Goal: Transaction & Acquisition: Purchase product/service

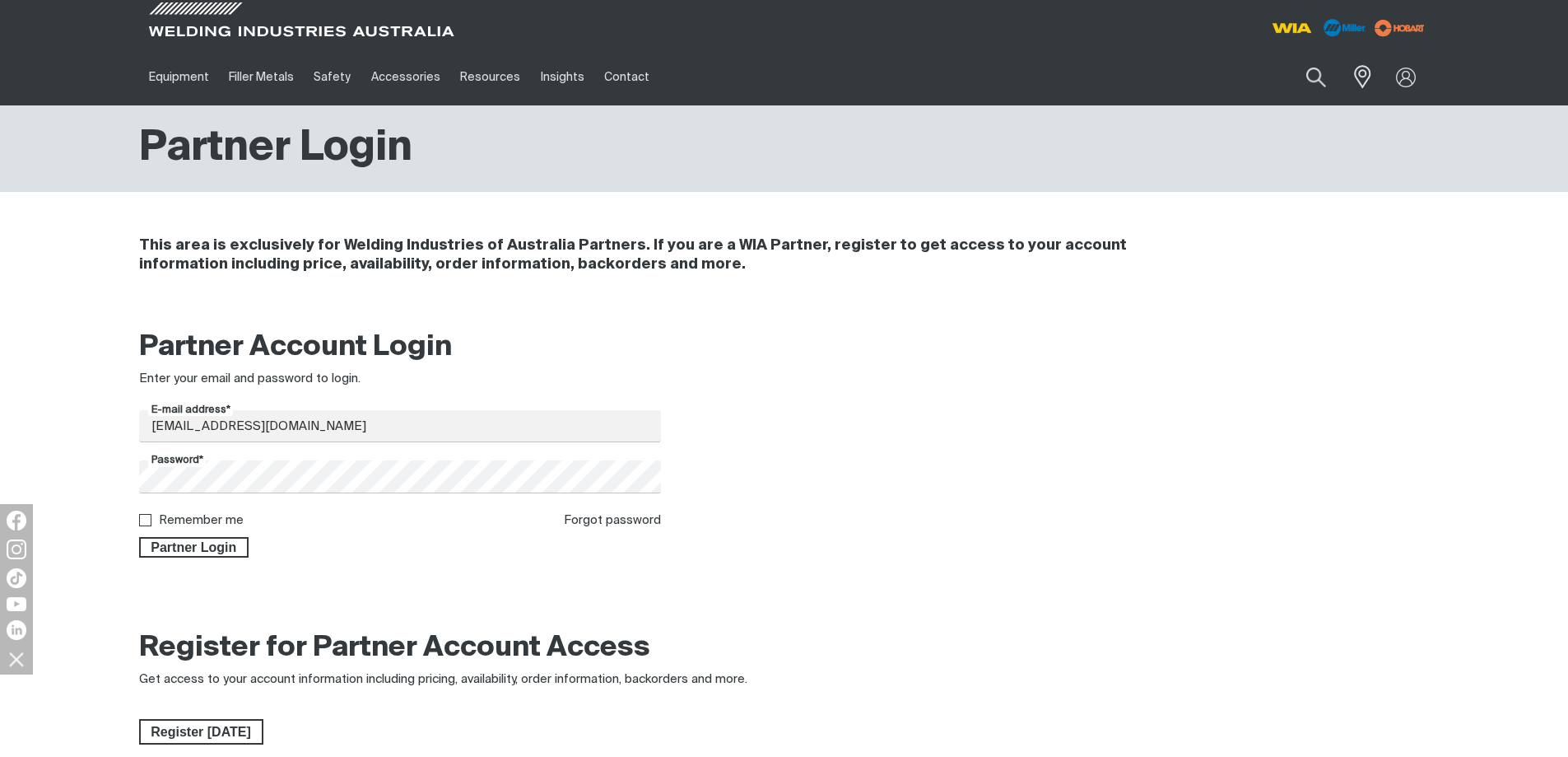
click at [197, 535] on div "Partner Login" at bounding box center [400, 544] width 522 height 28
click at [202, 542] on span "Partner Login" at bounding box center [194, 548] width 107 height 21
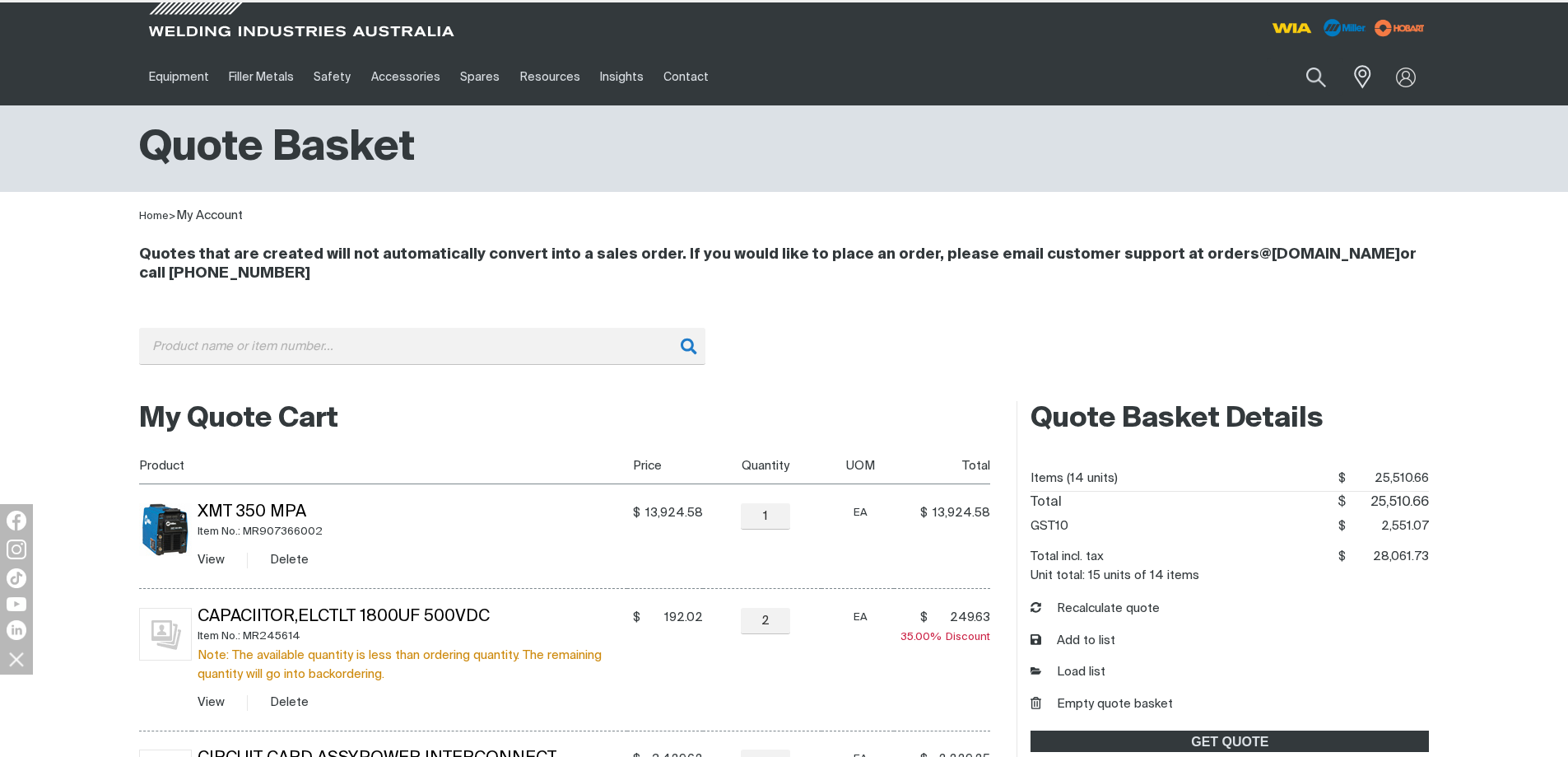
scroll to position [165, 0]
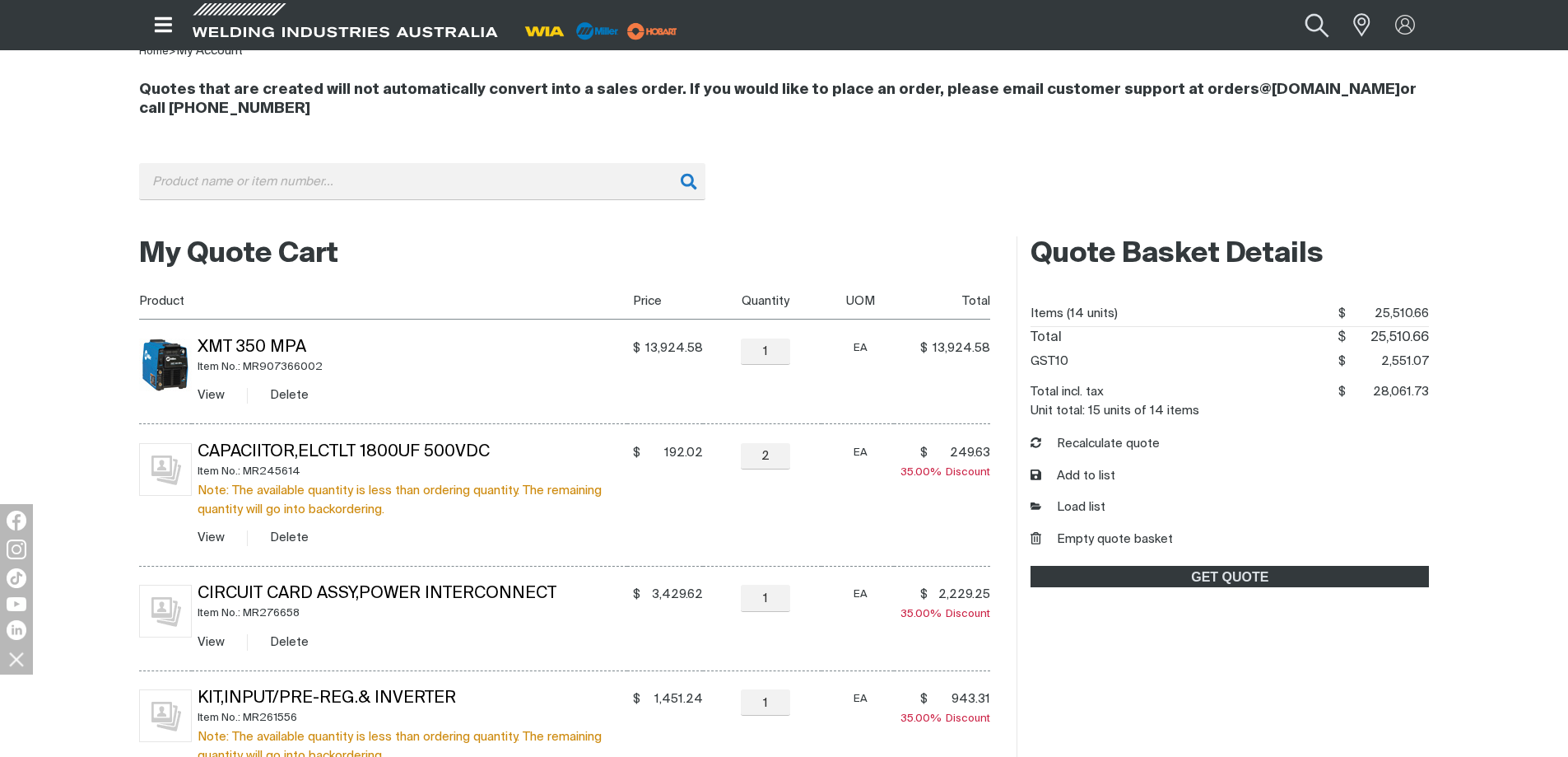
click at [1317, 23] on button "Search products" at bounding box center [1316, 25] width 66 height 44
click at [1140, 26] on input "Search" at bounding box center [1216, 25] width 253 height 36
type input "mr246961"
click at [1289, 7] on button "Search products" at bounding box center [1317, 25] width 56 height 37
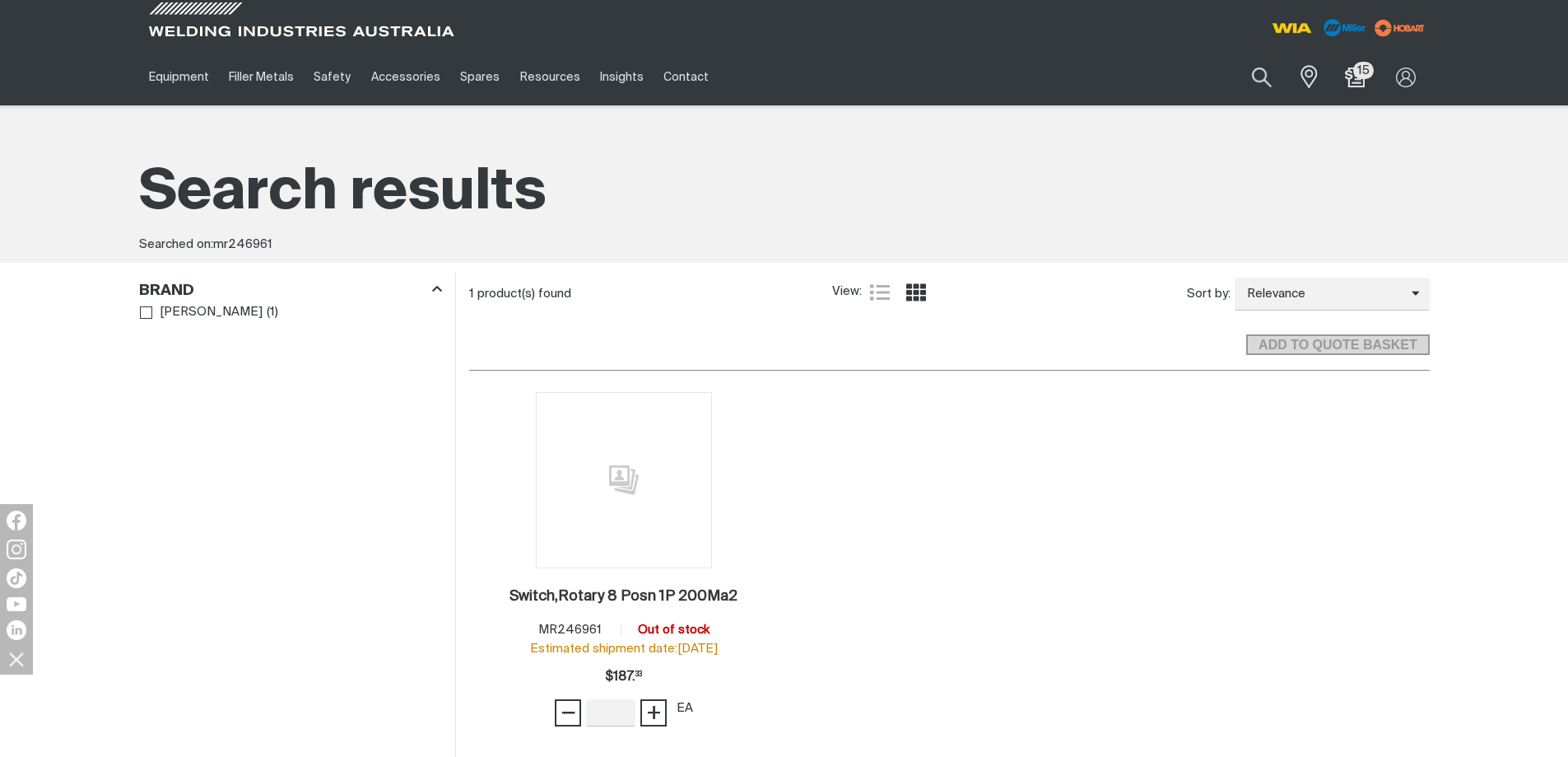
scroll to position [247, 0]
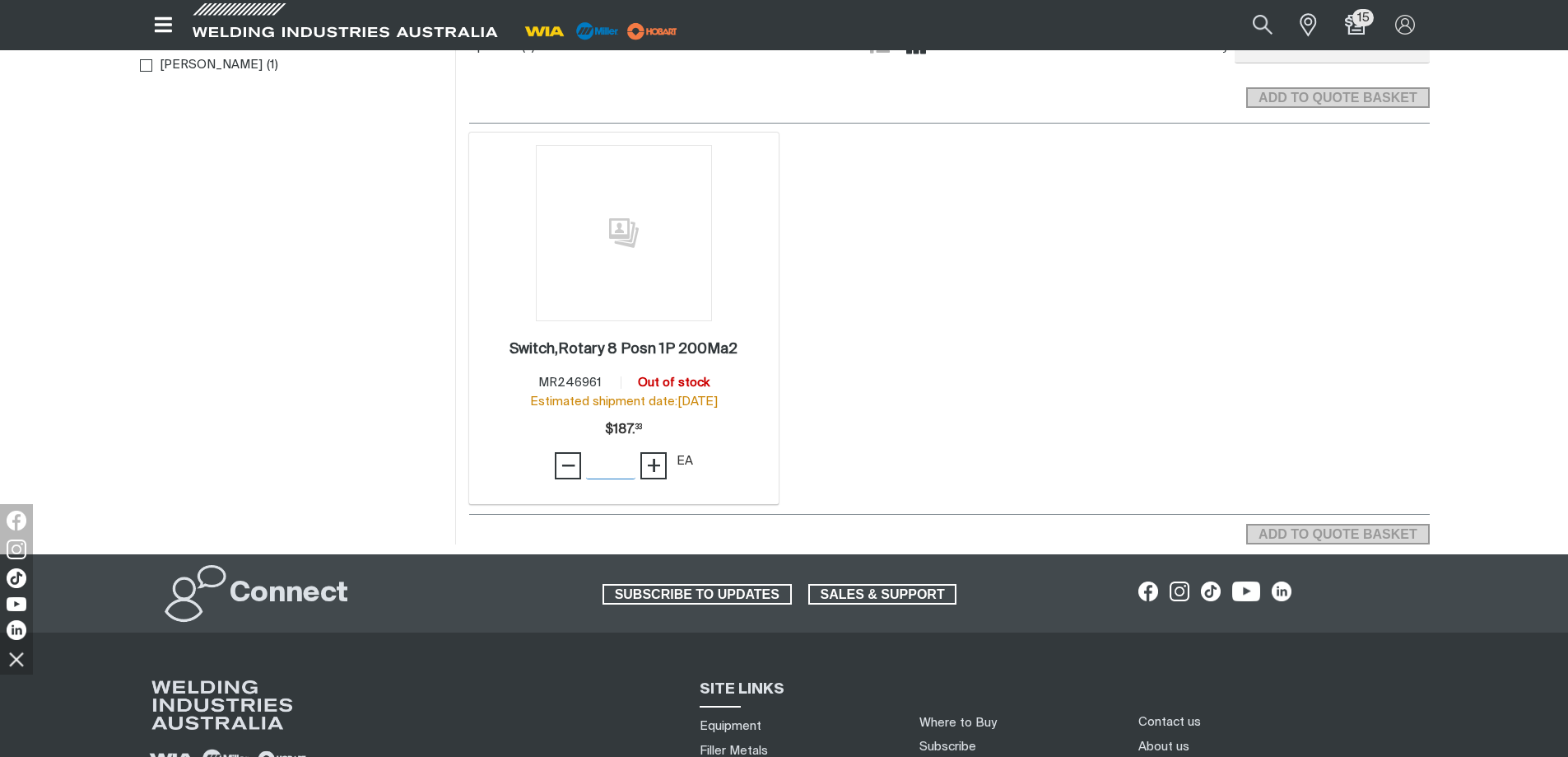
click at [603, 460] on input "Quantity" at bounding box center [610, 465] width 49 height 26
type input "1"
click at [1361, 534] on span "ADD TO QUOTE BASKET" at bounding box center [1338, 534] width 179 height 21
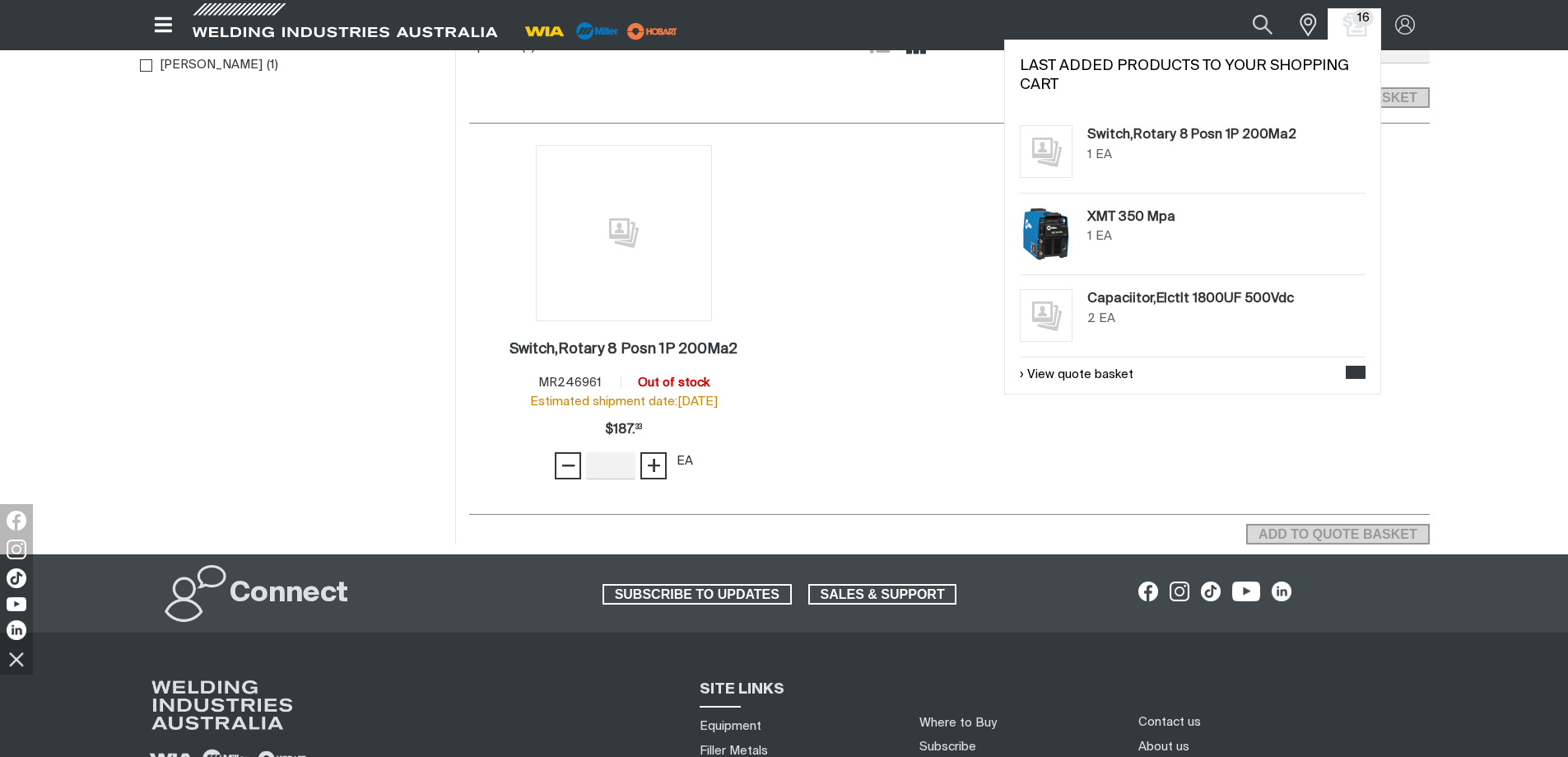
click at [1352, 31] on img "Shopping cart (16 product(s))" at bounding box center [1354, 25] width 24 height 24
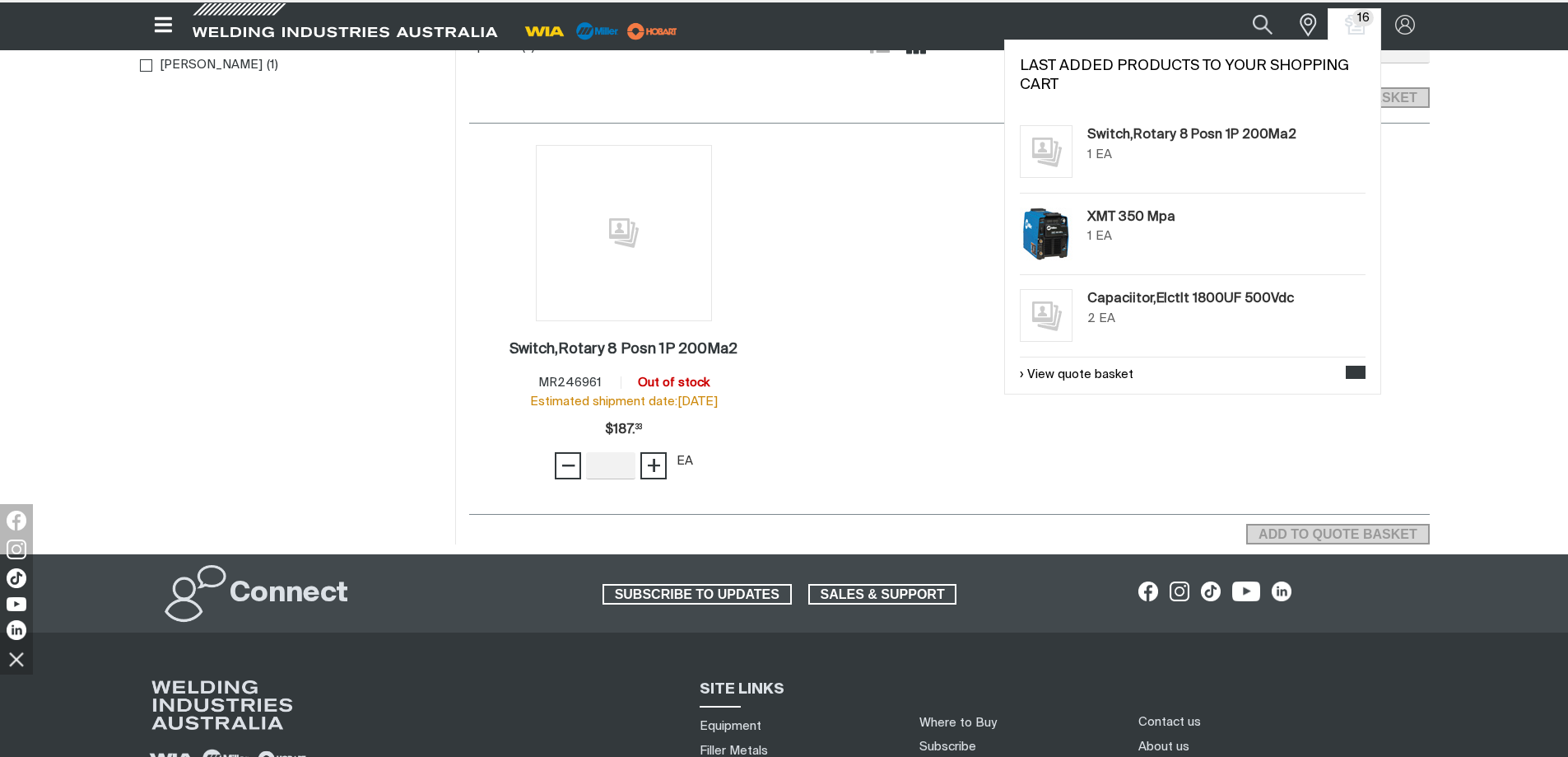
click at [1357, 22] on span "16" at bounding box center [1363, 17] width 21 height 17
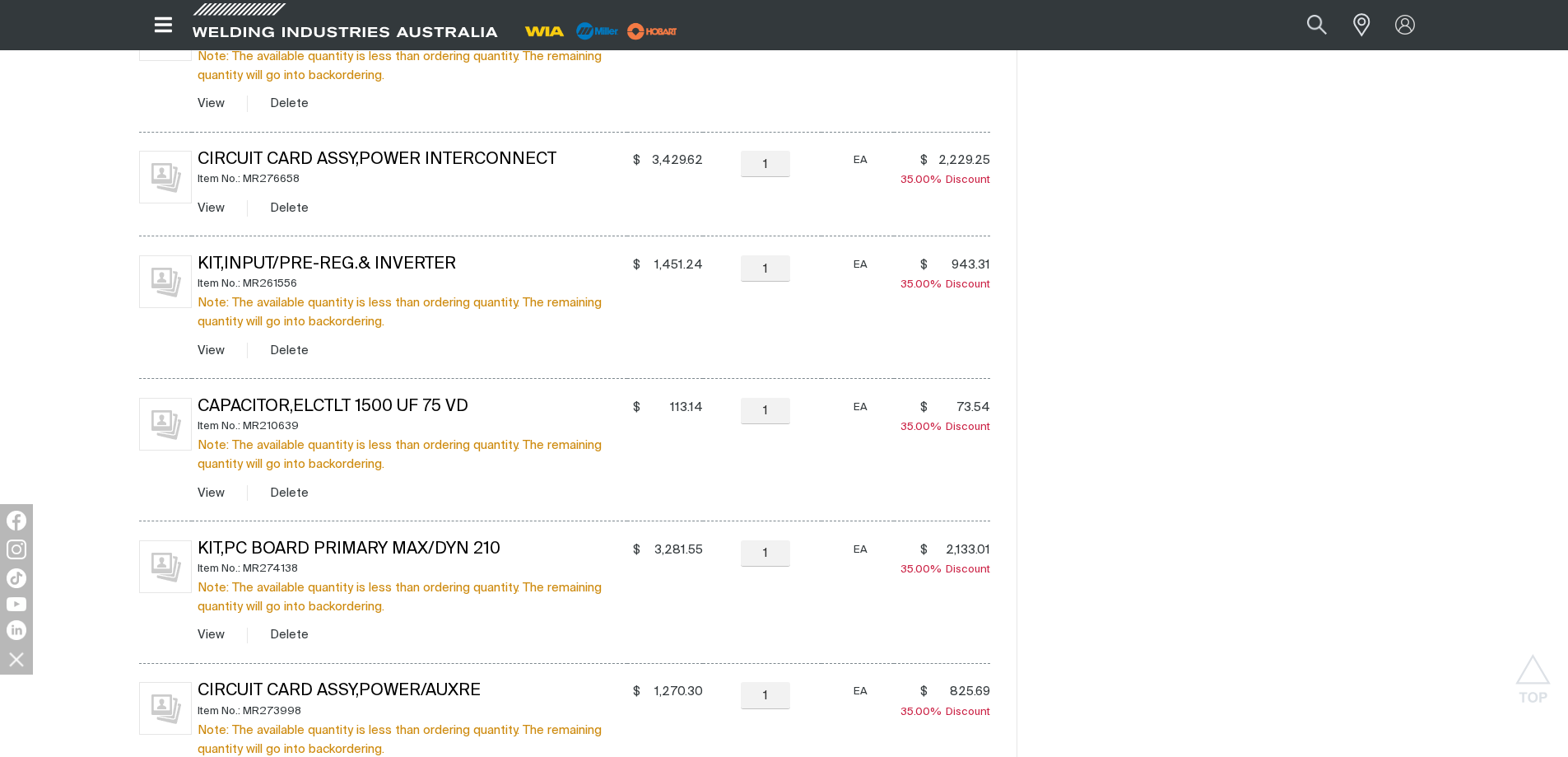
scroll to position [1235, 0]
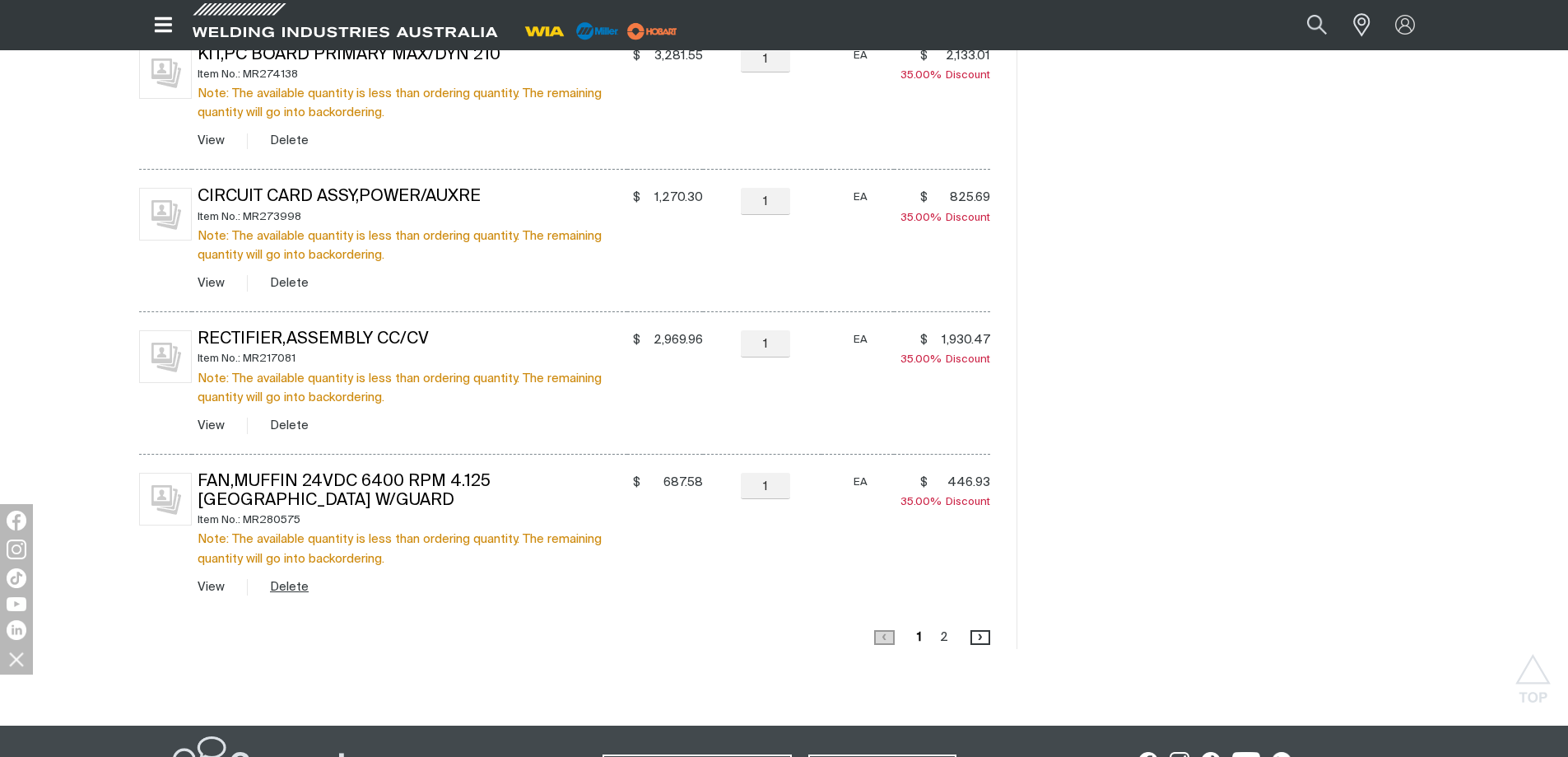
click at [279, 582] on button "Delete" at bounding box center [289, 587] width 39 height 19
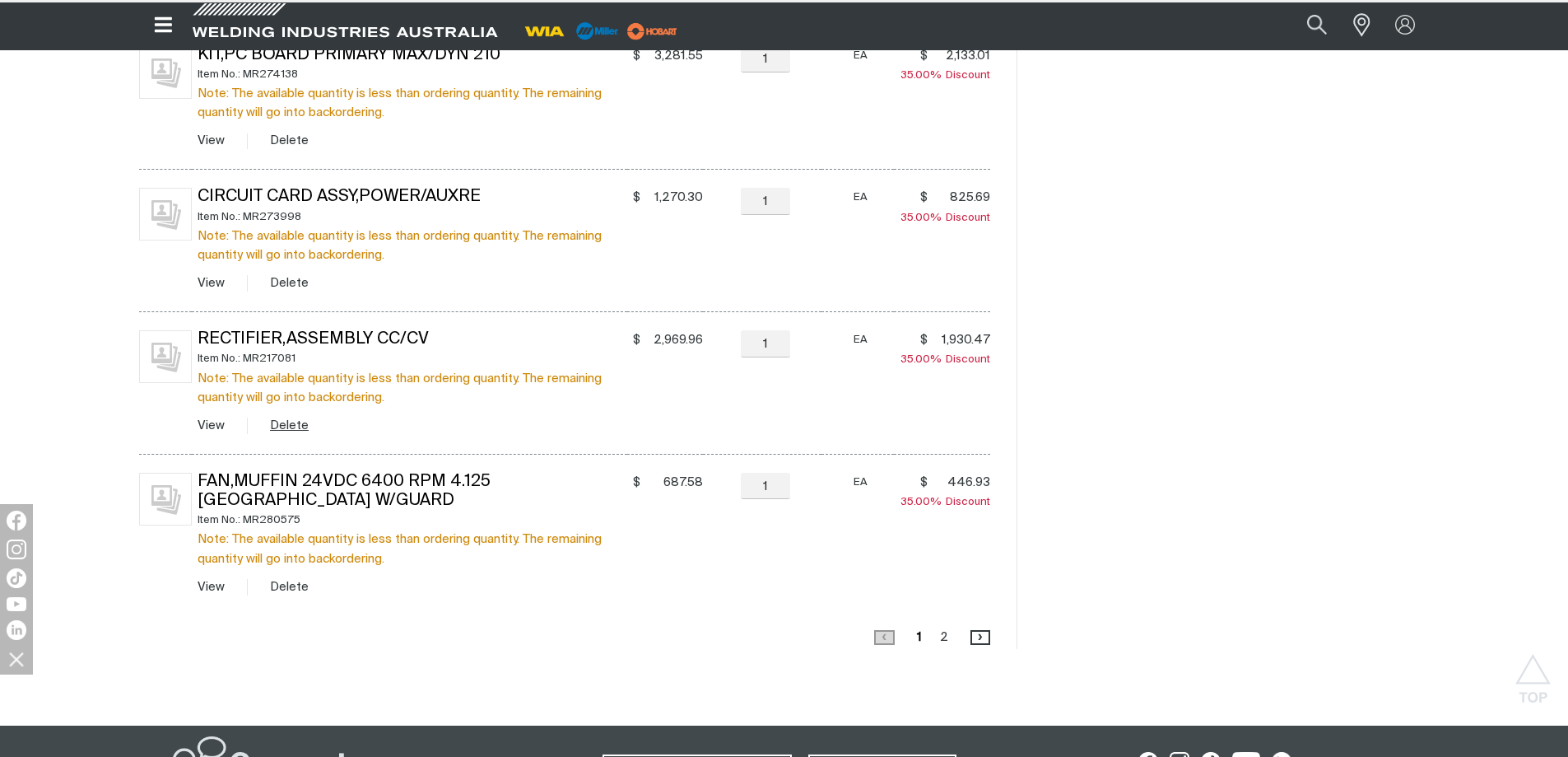
click at [284, 426] on button "Delete" at bounding box center [289, 425] width 39 height 19
click at [287, 282] on button "Delete" at bounding box center [289, 284] width 39 height 19
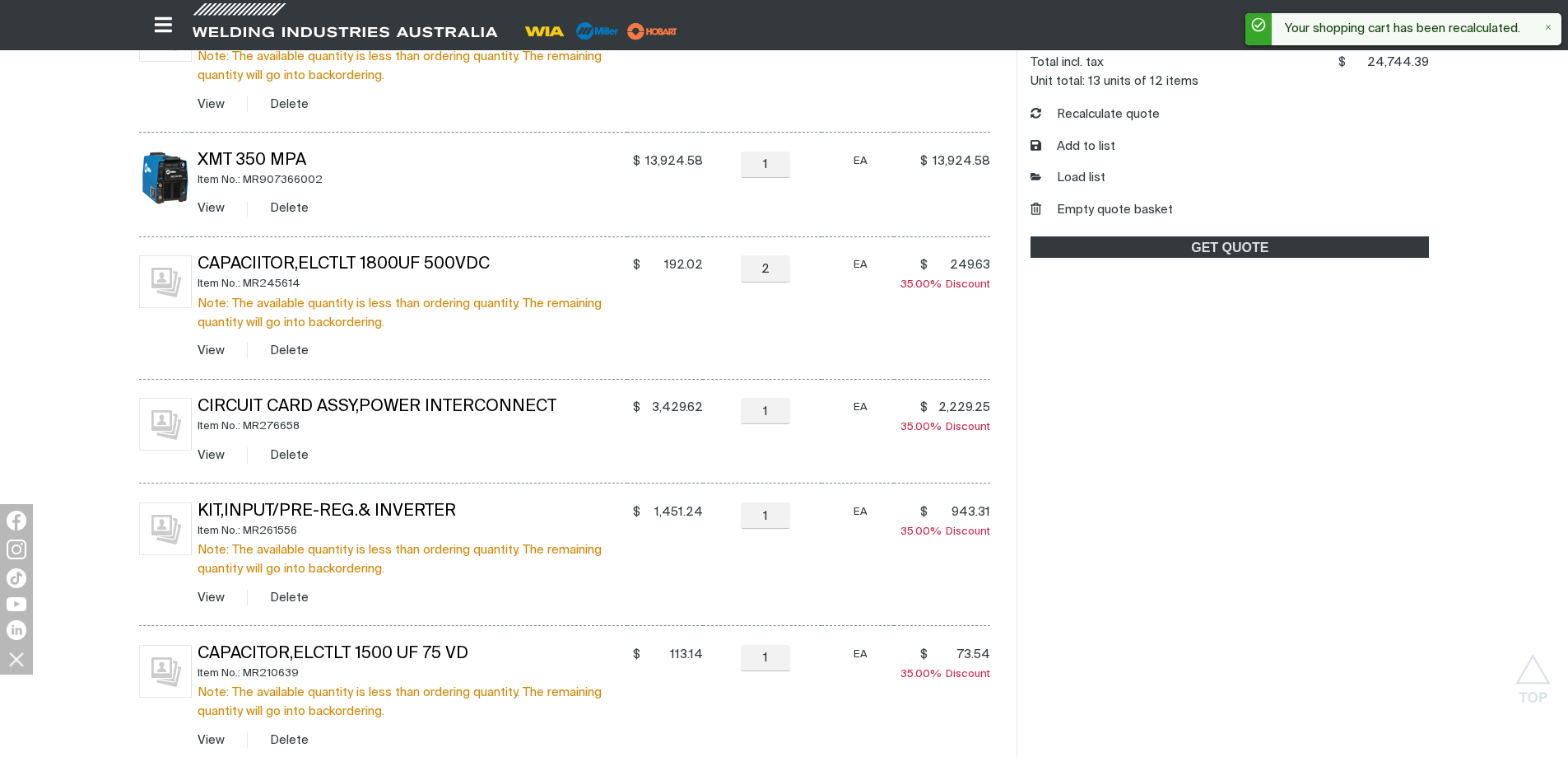
scroll to position [0, 0]
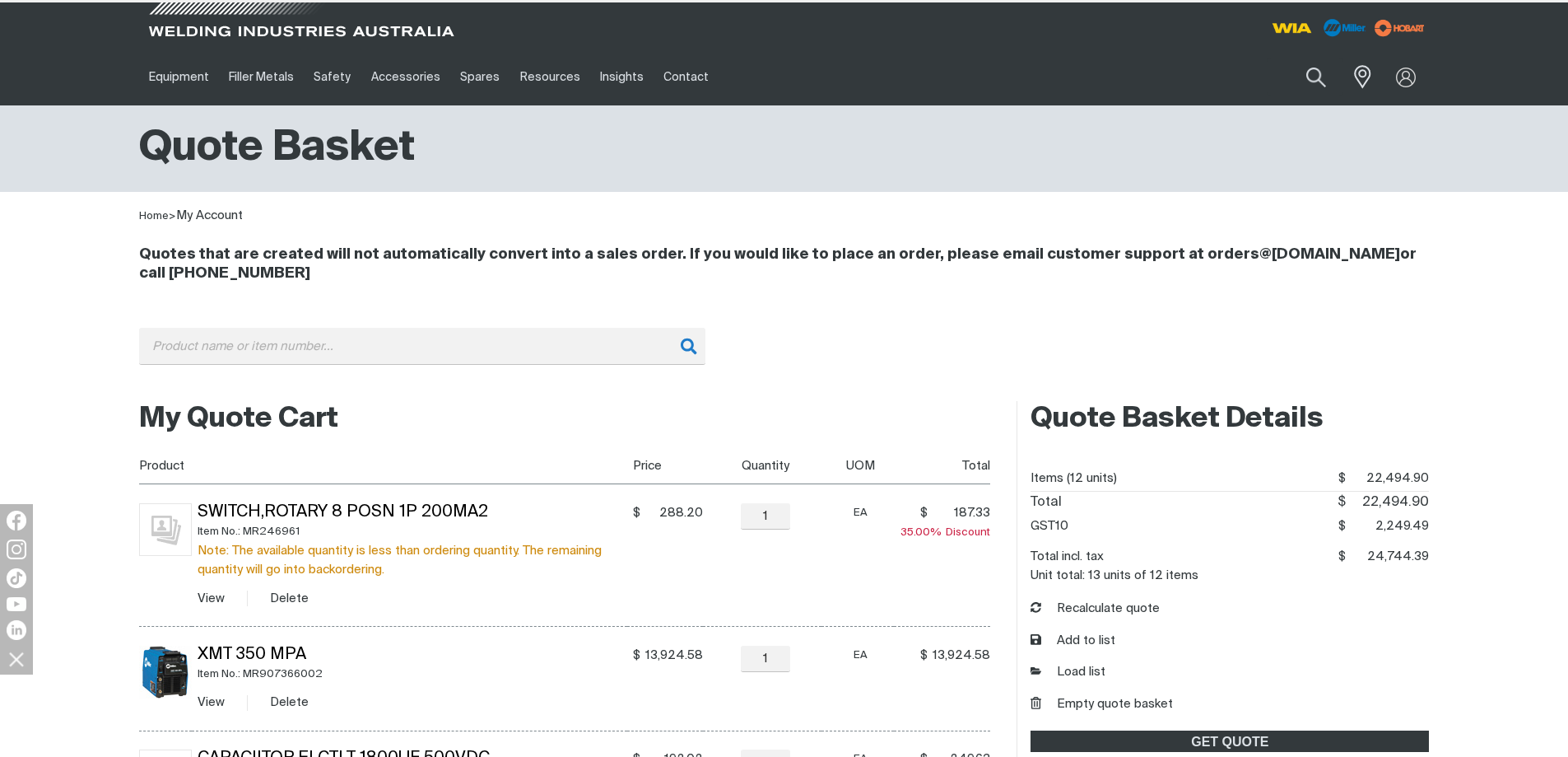
type input "mr246961"
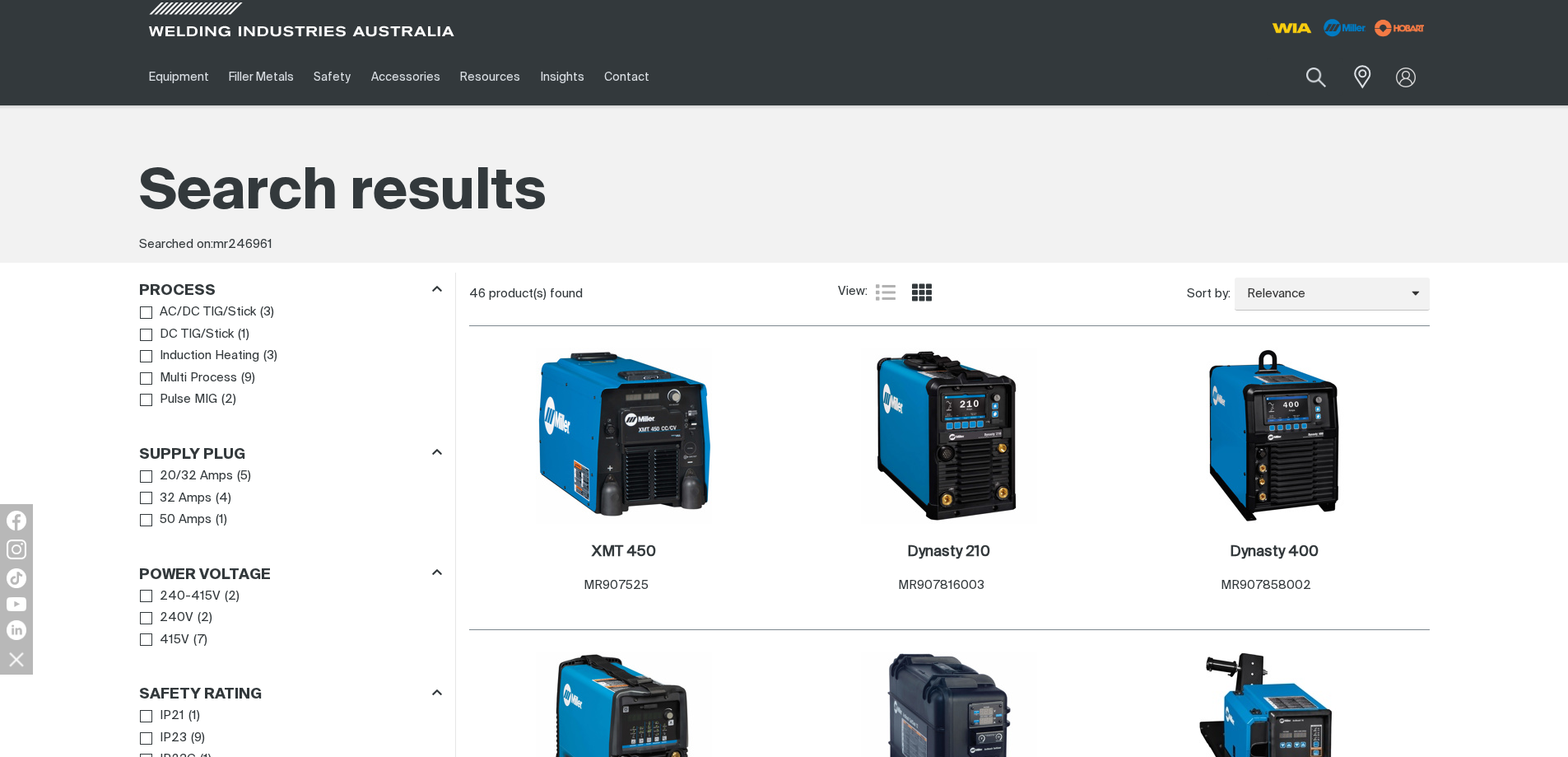
scroll to position [247, 0]
